Goal: Task Accomplishment & Management: Complete application form

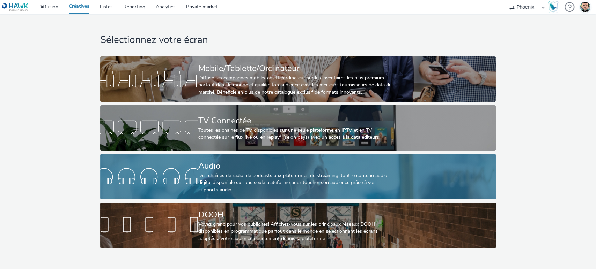
click at [268, 161] on div "Audio" at bounding box center [296, 166] width 196 height 12
click at [237, 181] on div "Des chaînes de radio, de podcasts aux plateformes de streaming: tout le contenu…" at bounding box center [296, 182] width 196 height 21
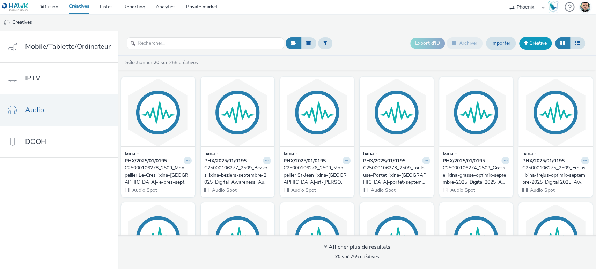
click at [539, 45] on link "Créative" at bounding box center [535, 43] width 32 height 13
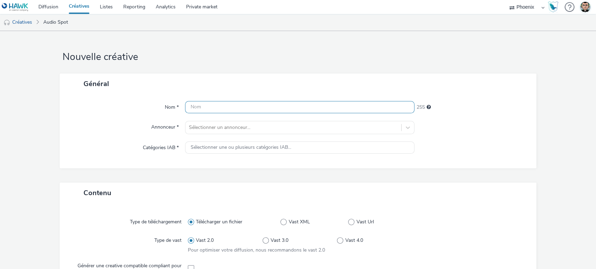
click at [238, 108] on input "text" at bounding box center [300, 107] width 230 height 12
paste input "C25000106956_2509_Le Chesnay-Rocquencourt_cake-kitchen-parly-2-s2-septembre-202…"
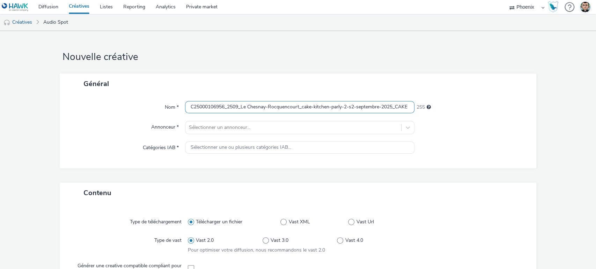
scroll to position [0, 382]
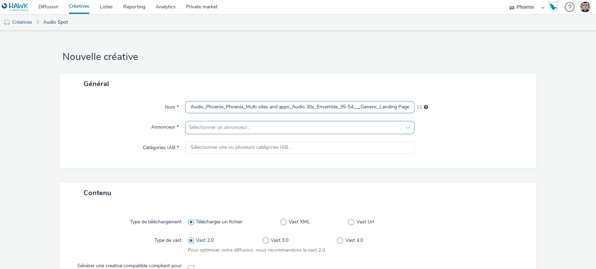
type input "C25000106956_2509_Le Chesnay-Rocquencourt_cake-kitchen-parly-2-s2-septembre-202…"
click at [249, 128] on div at bounding box center [293, 128] width 209 height 8
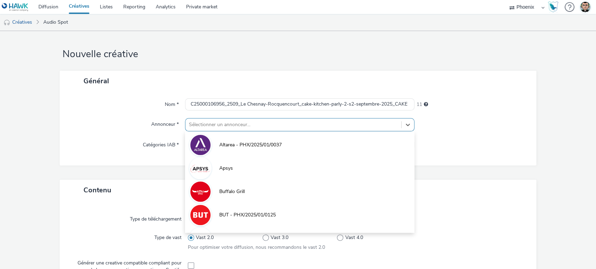
scroll to position [3, 0]
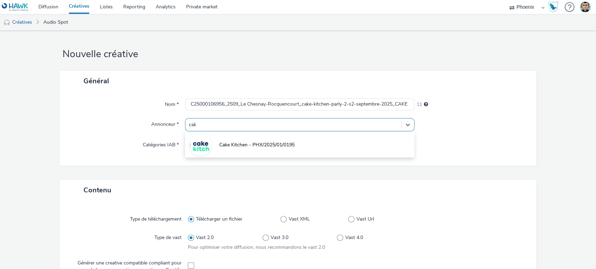
type input "cake"
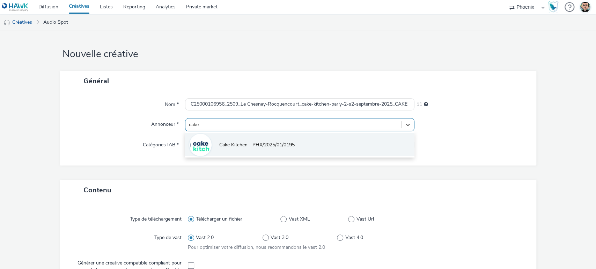
click at [263, 147] on span "Cake Kitchen - PHX/2025/01/0195" at bounding box center [256, 145] width 75 height 7
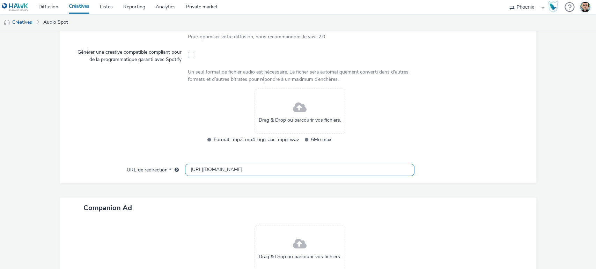
scroll to position [0, 0]
drag, startPoint x: 239, startPoint y: 169, endPoint x: 168, endPoint y: 164, distance: 71.0
click at [168, 164] on div "URL de redirection * http://cakekitchen.fr" at bounding box center [298, 170] width 463 height 13
paste input "s://www.cakekitchen.fr/mon-espace/prise-de-rendez-vous?utm_medium=branding&utm_…"
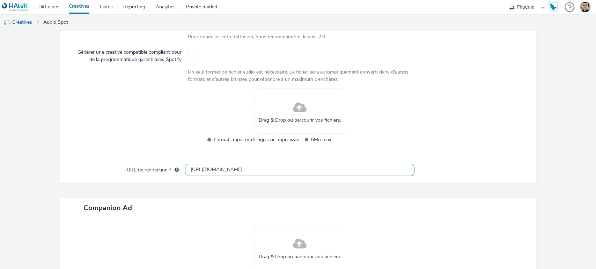
type input "https://www.cakekitchen.fr/mon-espace/prise-de-rendez-vous?utm_medium=branding&…"
click at [103, 139] on div at bounding box center [130, 121] width 116 height 64
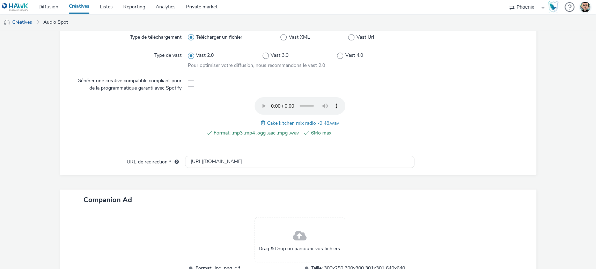
scroll to position [247, 0]
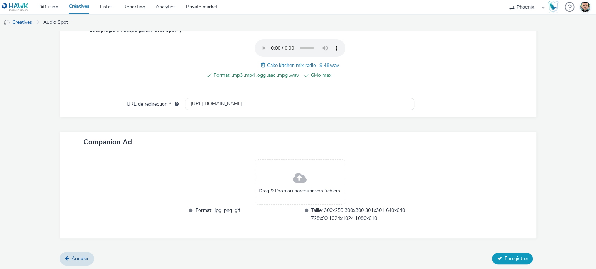
click at [507, 256] on span "Enregistrer" at bounding box center [516, 258] width 24 height 7
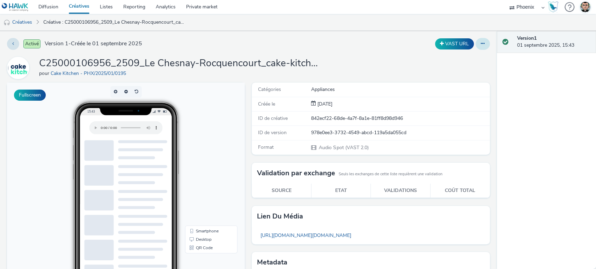
click at [475, 45] on button at bounding box center [482, 44] width 14 height 12
click at [467, 54] on link "Modifier" at bounding box center [463, 58] width 52 height 14
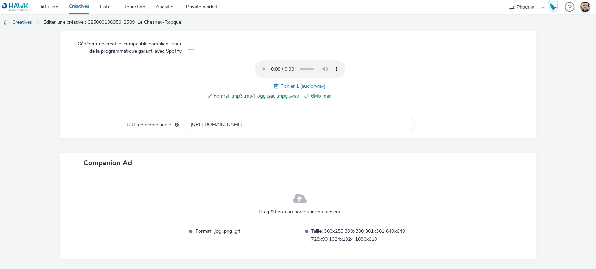
scroll to position [247, 0]
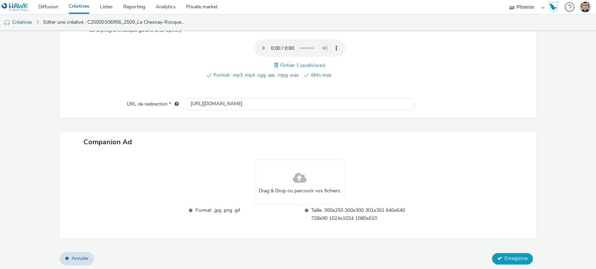
click at [504, 256] on span "Enregistrer" at bounding box center [516, 258] width 24 height 7
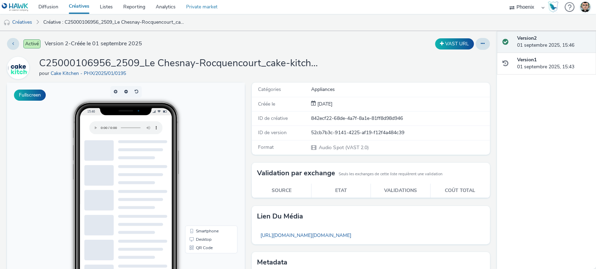
click at [195, 11] on link "Private market" at bounding box center [202, 7] width 42 height 14
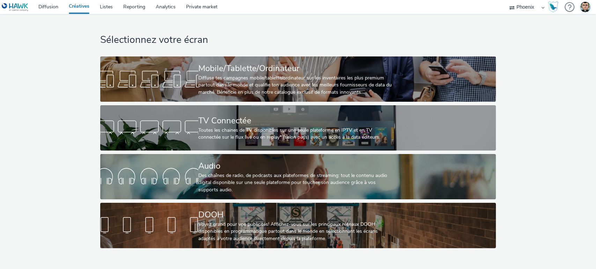
click at [260, 200] on div "Sélectionnez votre écran Mobile/Tablette/Ordinateur Diffuse tes campagnes mobil…" at bounding box center [298, 133] width 400 height 238
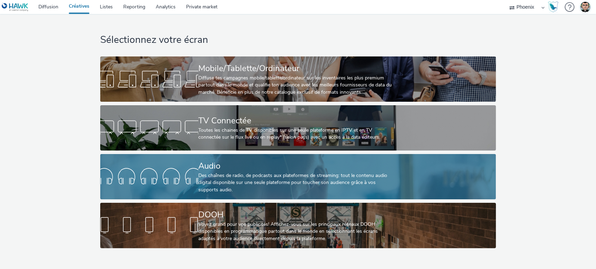
click at [238, 171] on div "Audio" at bounding box center [296, 166] width 196 height 12
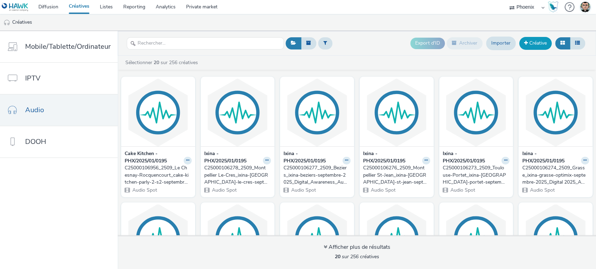
click at [530, 43] on link "Créative" at bounding box center [535, 43] width 32 height 13
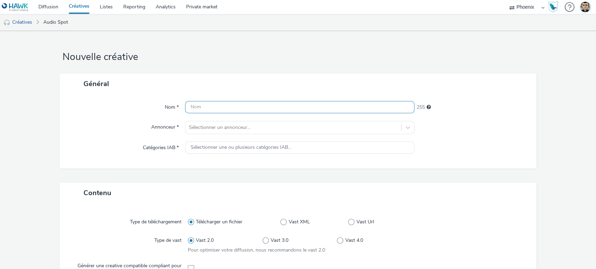
click at [208, 111] on input "text" at bounding box center [300, 107] width 230 height 12
paste input "dda83c1e-0956-44ad-8b0d-3db12c59c810"
type input "d"
click at [80, 10] on link "Créatives" at bounding box center [79, 7] width 31 height 14
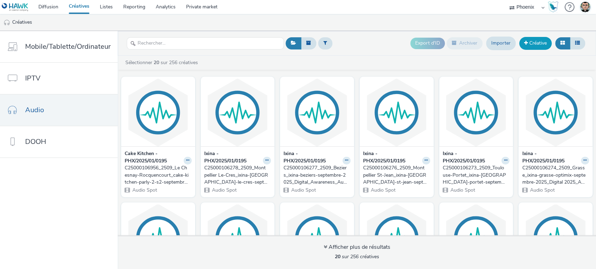
click at [533, 45] on link "Créative" at bounding box center [535, 43] width 32 height 13
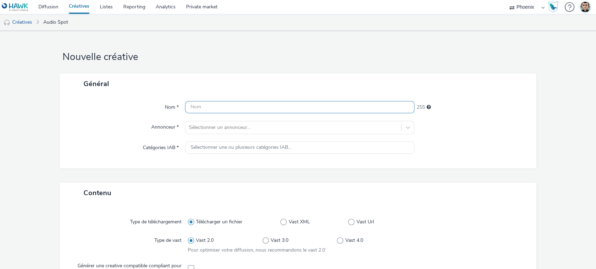
click at [244, 105] on input "text" at bounding box center [300, 107] width 230 height 12
paste input "C25000097355_2507_Cake Kitchen_cake-kitchen-merignac-2025-vague-1_CAKE KITCHEN …"
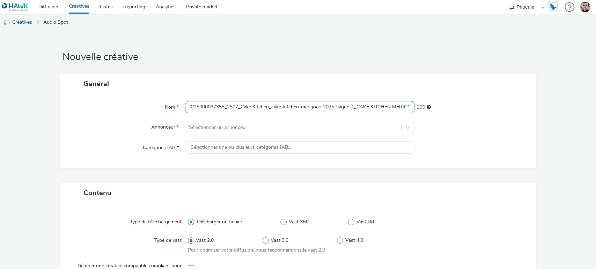
scroll to position [0, 295]
type input "C25000097355_2507_Cake Kitchen_cake-kitchen-merignac-2025-vague-1_CAKE KITCHEN …"
click at [279, 79] on div "Général" at bounding box center [298, 84] width 477 height 21
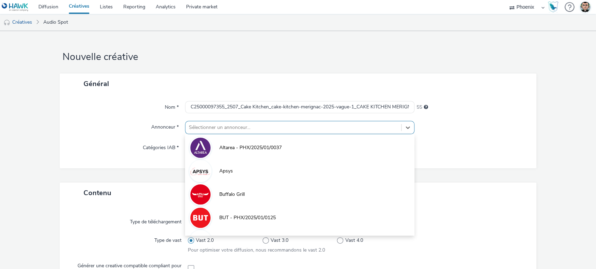
click at [232, 130] on div "Sélectionner un annonceur..." at bounding box center [293, 127] width 216 height 11
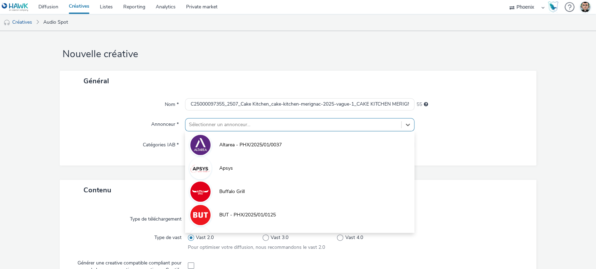
scroll to position [3, 0]
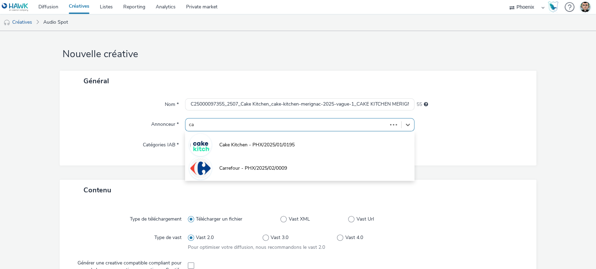
type input "cak"
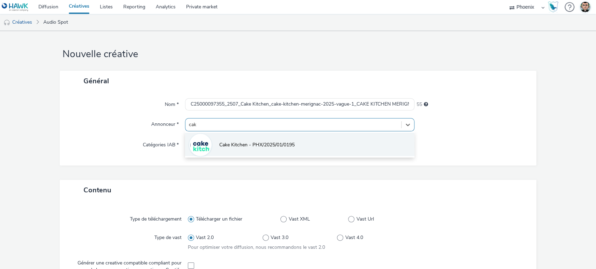
click at [246, 144] on span "Cake Kitchen - PHX/2025/01/0195" at bounding box center [256, 145] width 75 height 7
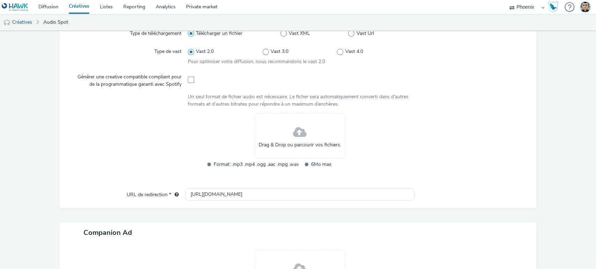
scroll to position [194, 0]
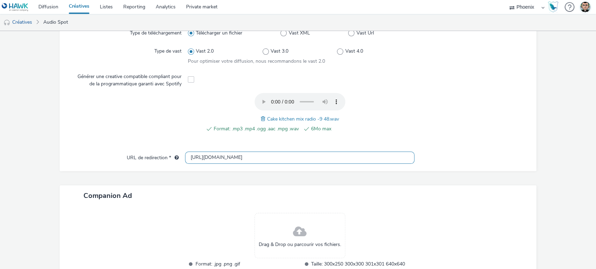
drag, startPoint x: 232, startPoint y: 155, endPoint x: 142, endPoint y: 148, distance: 90.0
click at [142, 148] on div "Type de téléchargement Télécharger un fichier Vast XML Vast Url Type de vast Va…" at bounding box center [298, 92] width 477 height 157
paste input "s://www.cakekitchen.fr/mon-espace/prise-de-rendez-vous?utm_medium=branding&utm_…"
type input "https://www.cakekitchen.fr/mon-espace/prise-de-rendez-vous?utm_medium=branding&…"
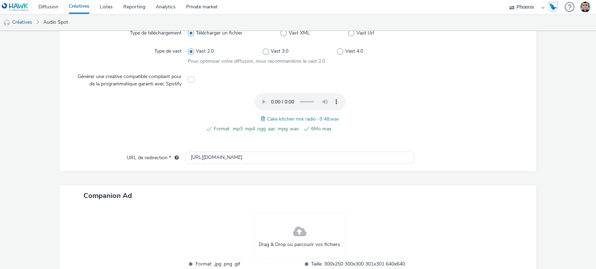
scroll to position [0, 0]
click at [194, 202] on div "Companion Ad" at bounding box center [298, 196] width 477 height 21
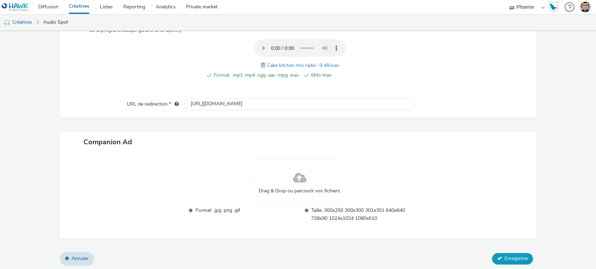
click at [504, 259] on span "Enregistrer" at bounding box center [516, 258] width 24 height 7
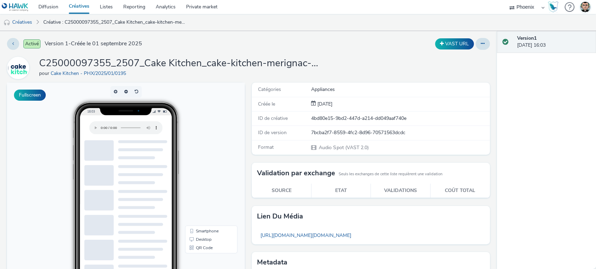
click at [76, 9] on link "Créatives" at bounding box center [79, 7] width 31 height 14
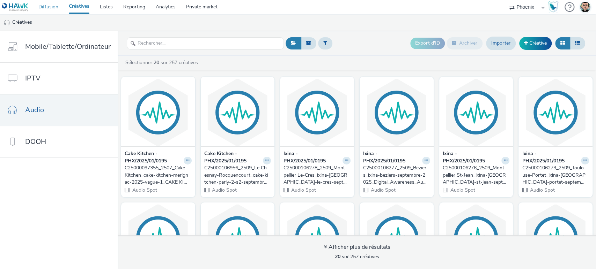
click at [43, 9] on link "Diffusion" at bounding box center [48, 7] width 30 height 14
